Goal: Information Seeking & Learning: Learn about a topic

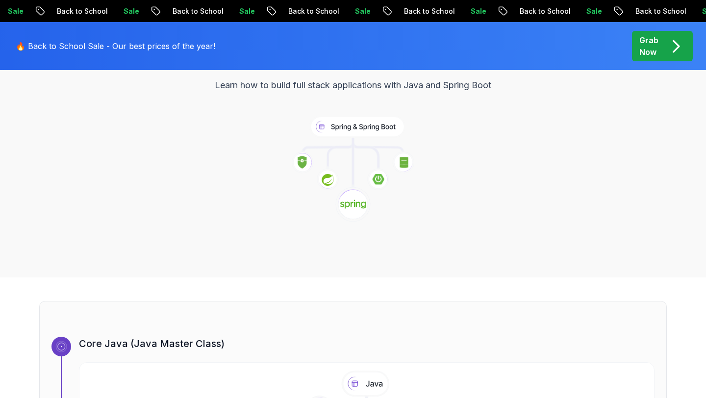
click at [622, 148] on div "Spring and Spring Boot Spring and Spring Boot Roadmap Learn how to build full s…" at bounding box center [353, 130] width 686 height 200
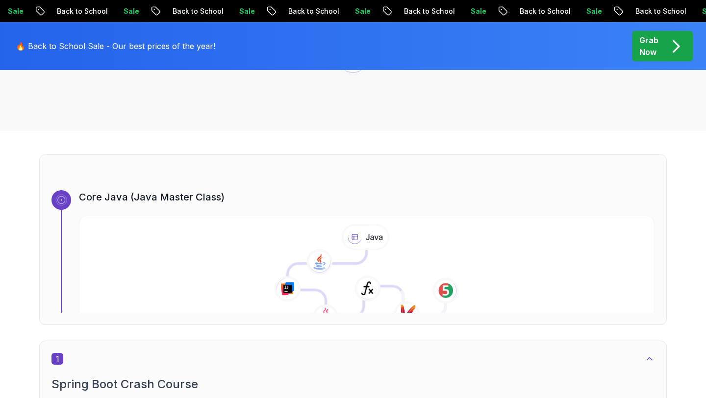
scroll to position [271, 0]
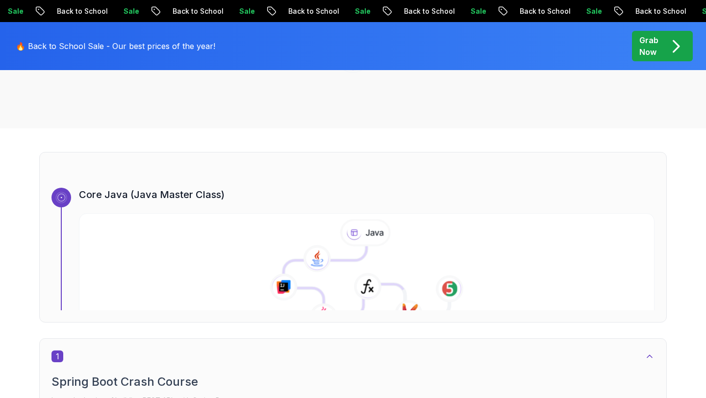
click at [355, 227] on icon at bounding box center [365, 232] width 50 height 27
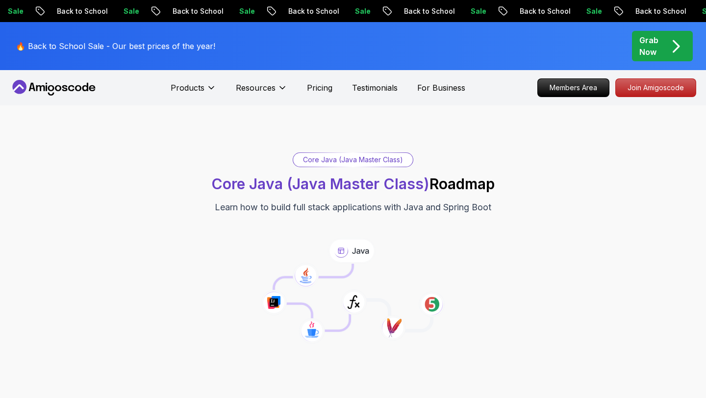
click at [354, 253] on icon at bounding box center [351, 251] width 48 height 26
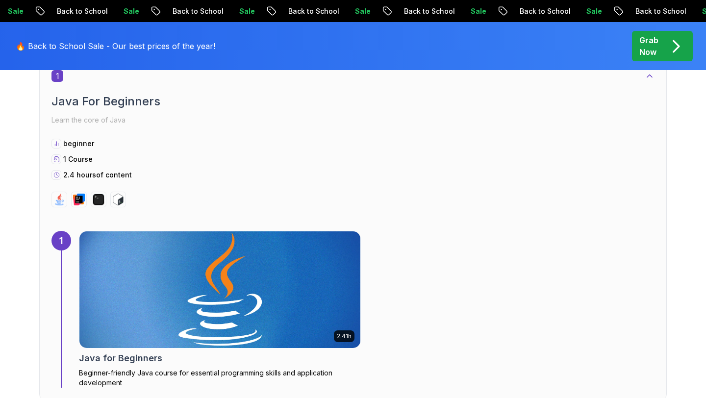
scroll to position [556, 0]
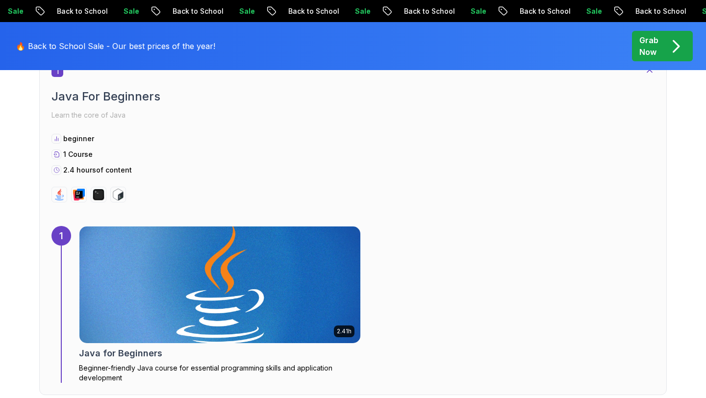
click at [332, 283] on img at bounding box center [220, 284] width 295 height 123
